Goal: Information Seeking & Learning: Learn about a topic

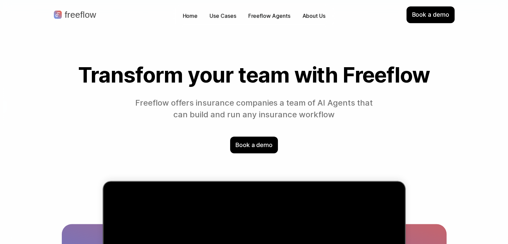
drag, startPoint x: 0, startPoint y: 0, endPoint x: 491, endPoint y: 79, distance: 497.8
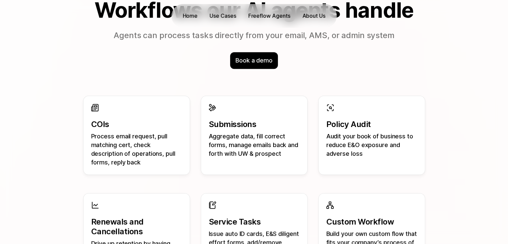
scroll to position [634, 0]
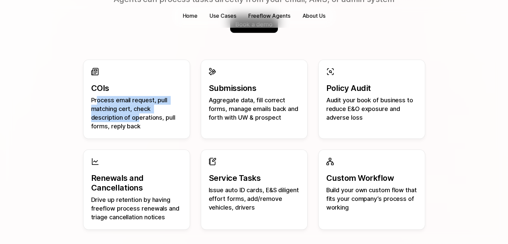
drag, startPoint x: 98, startPoint y: 94, endPoint x: 141, endPoint y: 121, distance: 50.2
click at [141, 121] on div "COIs Process email request, pull matching cert, check description of operations…" at bounding box center [136, 106] width 91 height 47
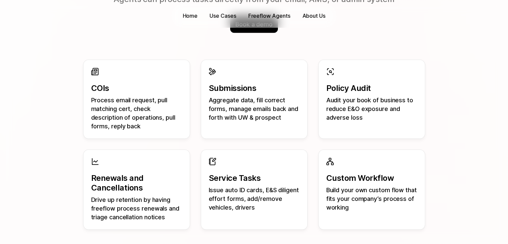
click at [142, 123] on p "Process email request, pull matching cert, check description of operations, pul…" at bounding box center [136, 113] width 91 height 35
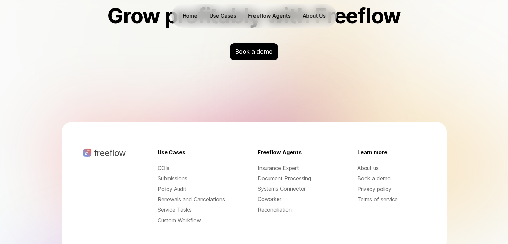
scroll to position [2206, 0]
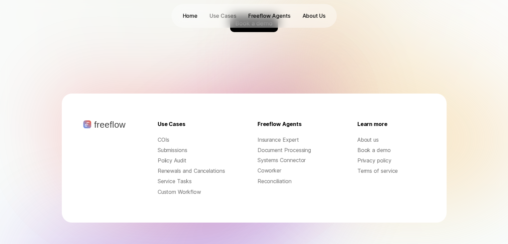
click at [218, 12] on p "Use Cases" at bounding box center [223, 16] width 26 height 8
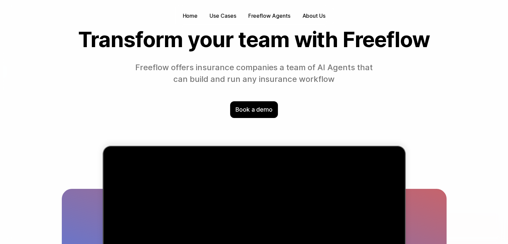
scroll to position [0, 0]
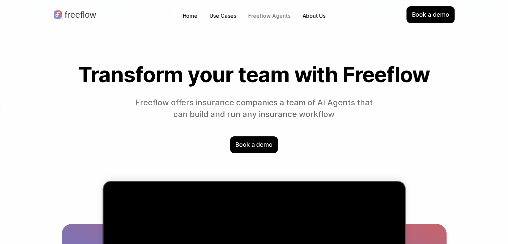
click at [271, 14] on p "Freeflow Agents" at bounding box center [269, 16] width 42 height 8
click at [268, 17] on p "Freeflow Agents" at bounding box center [269, 16] width 42 height 8
click at [267, 15] on p "Freeflow Agents" at bounding box center [269, 16] width 42 height 8
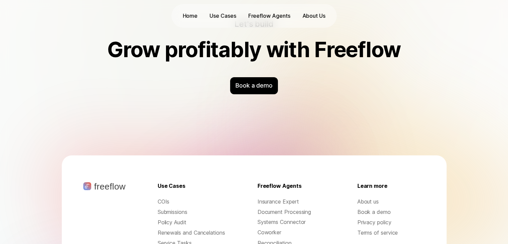
scroll to position [2206, 0]
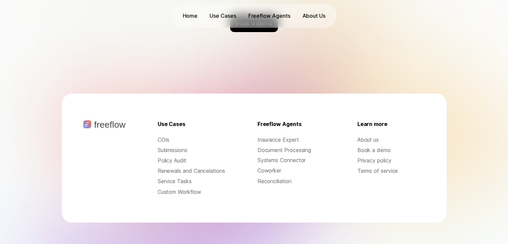
click at [184, 179] on p "Service Tasks" at bounding box center [192, 181] width 68 height 8
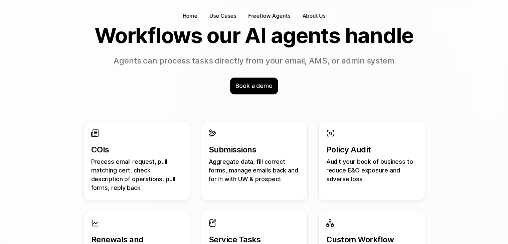
scroll to position [640, 0]
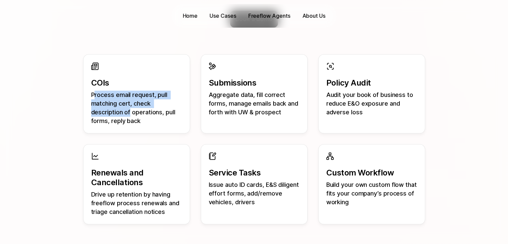
drag, startPoint x: 95, startPoint y: 92, endPoint x: 129, endPoint y: 113, distance: 40.0
click at [129, 113] on p "Process email request, pull matching cert, check description of operations, pul…" at bounding box center [136, 107] width 91 height 35
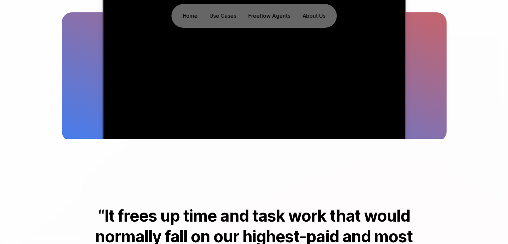
scroll to position [172, 0]
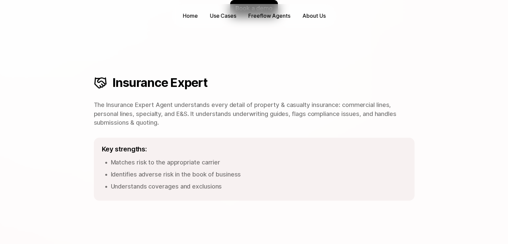
scroll to position [167, 0]
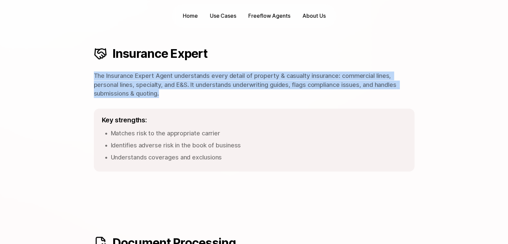
drag, startPoint x: 93, startPoint y: 74, endPoint x: 437, endPoint y: 91, distance: 344.0
click at [437, 91] on div "Insurance Expert The Insurance Expert Agent understands every detail of propert…" at bounding box center [253, 108] width 427 height 189
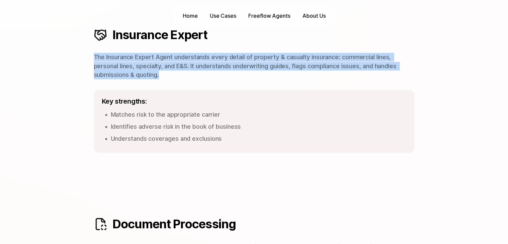
scroll to position [200, 0]
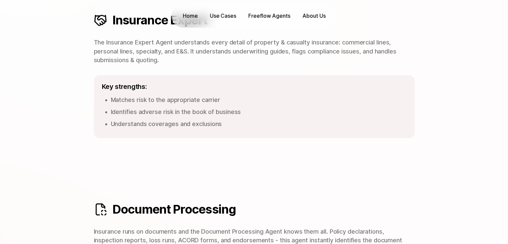
click at [155, 108] on span "Identifies adverse risk in the book of business" at bounding box center [176, 111] width 130 height 7
drag, startPoint x: 92, startPoint y: 101, endPoint x: 221, endPoint y: 105, distance: 128.6
click at [221, 105] on div "Insurance Expert The Insurance Expert Agent understands every detail of propert…" at bounding box center [253, 75] width 427 height 189
click at [221, 105] on li "Matches risk to the appropriate carrier" at bounding box center [258, 100] width 295 height 12
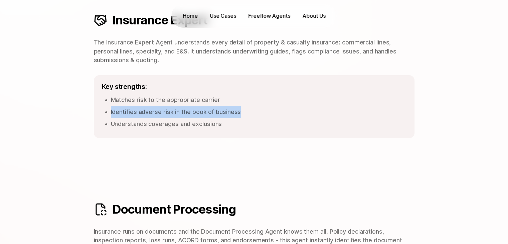
drag, startPoint x: 110, startPoint y: 110, endPoint x: 260, endPoint y: 116, distance: 150.3
click at [260, 116] on li "Identifies adverse risk in the book of business" at bounding box center [258, 112] width 295 height 12
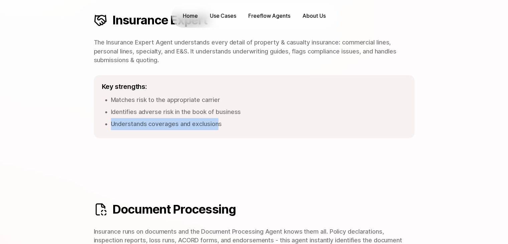
drag, startPoint x: 119, startPoint y: 124, endPoint x: 220, endPoint y: 127, distance: 101.5
click at [220, 127] on li "Understands coverages and exclusions" at bounding box center [258, 124] width 295 height 12
click at [220, 127] on span "Understands coverages and exclusions" at bounding box center [166, 123] width 111 height 7
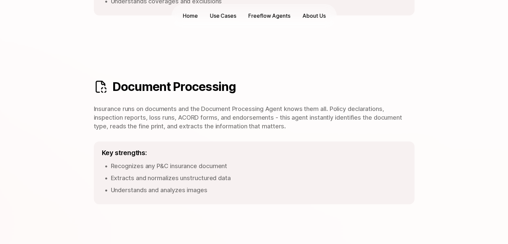
scroll to position [367, 0]
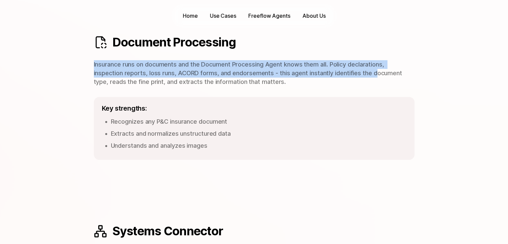
drag, startPoint x: 92, startPoint y: 65, endPoint x: 376, endPoint y: 70, distance: 284.2
click at [376, 70] on div "Document Processing Insurance runs on documents and the Document Processing Age…" at bounding box center [253, 97] width 427 height 189
click at [376, 70] on p "Insurance runs on documents and the Document Processing Agent knows them all. P…" at bounding box center [254, 73] width 321 height 26
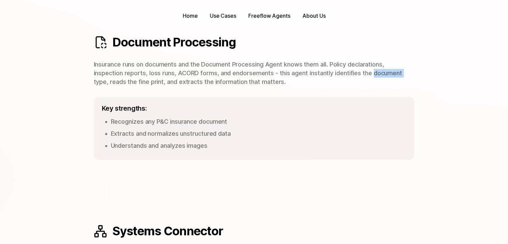
click at [376, 70] on p "Insurance runs on documents and the Document Processing Agent knows them all. P…" at bounding box center [254, 73] width 321 height 26
click at [166, 63] on p "Insurance runs on documents and the Document Processing Agent knows them all. P…" at bounding box center [254, 73] width 321 height 26
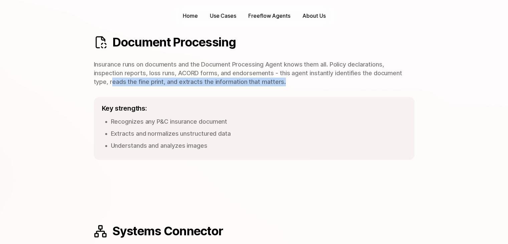
drag, startPoint x: 112, startPoint y: 81, endPoint x: 286, endPoint y: 81, distance: 173.6
click at [286, 81] on p "Insurance runs on documents and the Document Processing Agent knows them all. P…" at bounding box center [254, 73] width 321 height 26
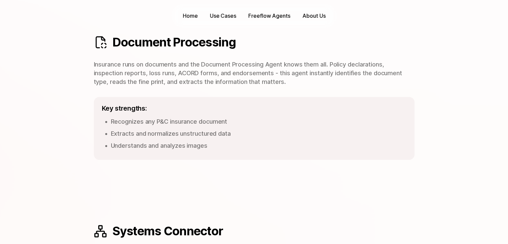
scroll to position [401, 0]
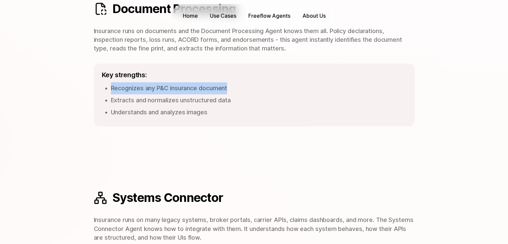
drag, startPoint x: 111, startPoint y: 85, endPoint x: 234, endPoint y: 92, distance: 123.7
click at [234, 92] on li "Recognizes any P&C insurance document" at bounding box center [258, 88] width 295 height 12
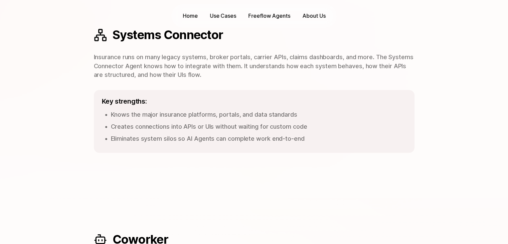
scroll to position [568, 0]
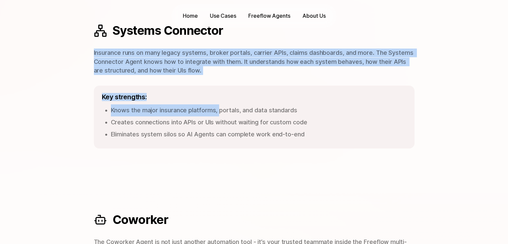
drag, startPoint x: 84, startPoint y: 54, endPoint x: 220, endPoint y: 83, distance: 139.1
click at [220, 83] on div "Systems Connector Insurance runs on many legacy systems, broker portals, carrie…" at bounding box center [253, 85] width 427 height 189
click at [206, 71] on p "Insurance runs on many legacy systems, broker portals, carrier APIs, claims das…" at bounding box center [254, 61] width 321 height 26
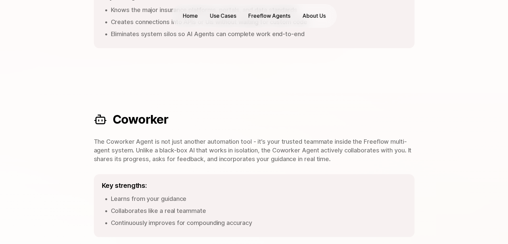
scroll to position [735, 0]
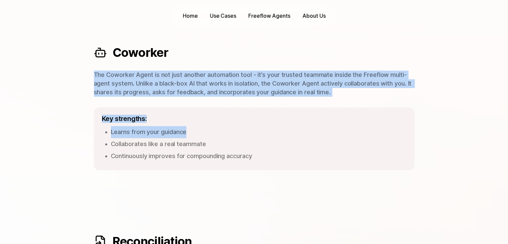
drag, startPoint x: 92, startPoint y: 76, endPoint x: 303, endPoint y: 103, distance: 212.7
click at [303, 103] on div "Coworker The Coworker Agent is not just another automation tool - it’s your tru…" at bounding box center [253, 107] width 427 height 189
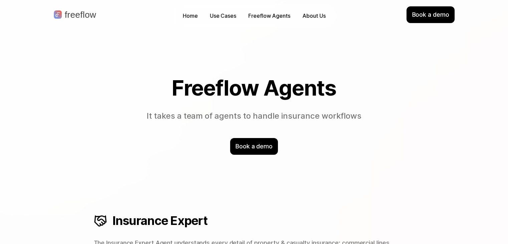
scroll to position [33, 0]
